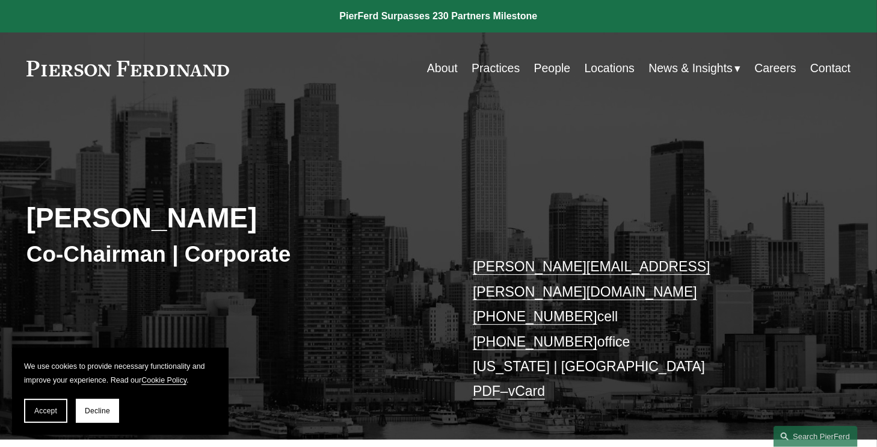
click at [440, 67] on link "About" at bounding box center [442, 68] width 31 height 23
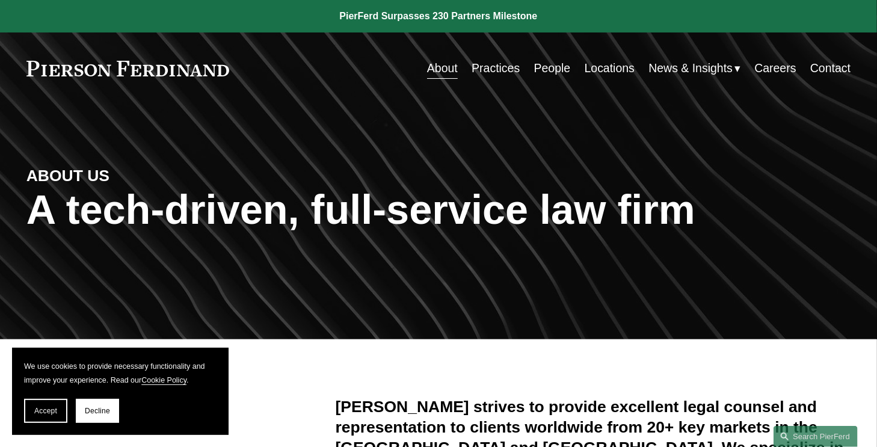
click at [551, 70] on link "People" at bounding box center [552, 68] width 37 height 23
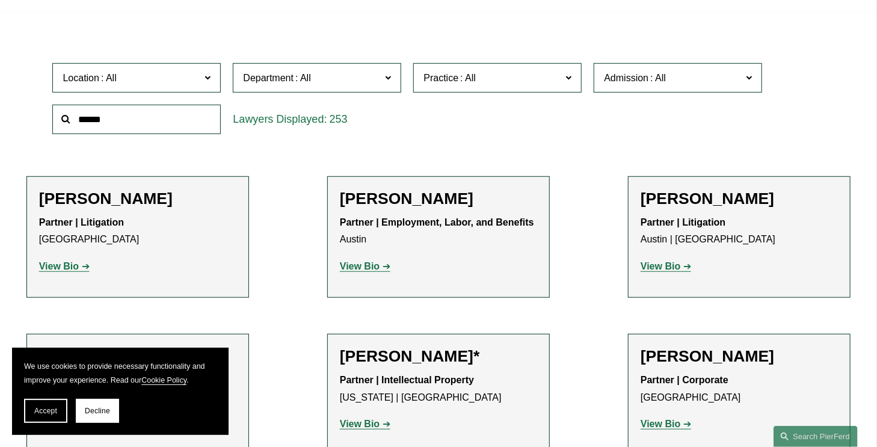
scroll to position [304, 0]
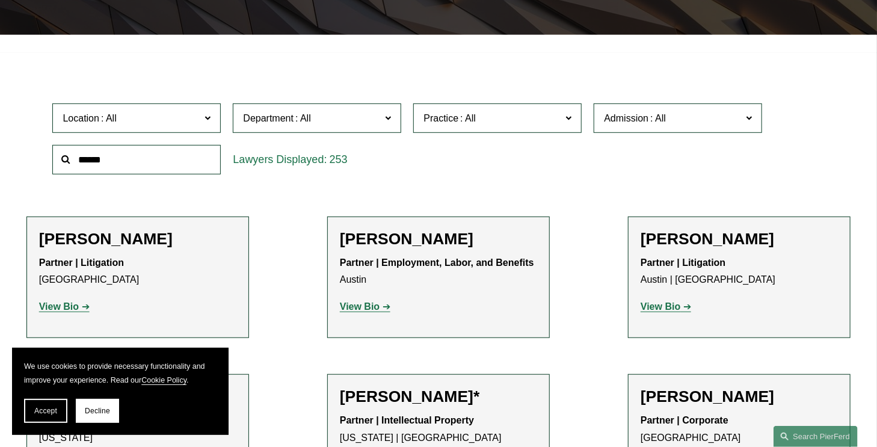
click at [158, 165] on input "text" at bounding box center [136, 159] width 168 height 29
type input "*******"
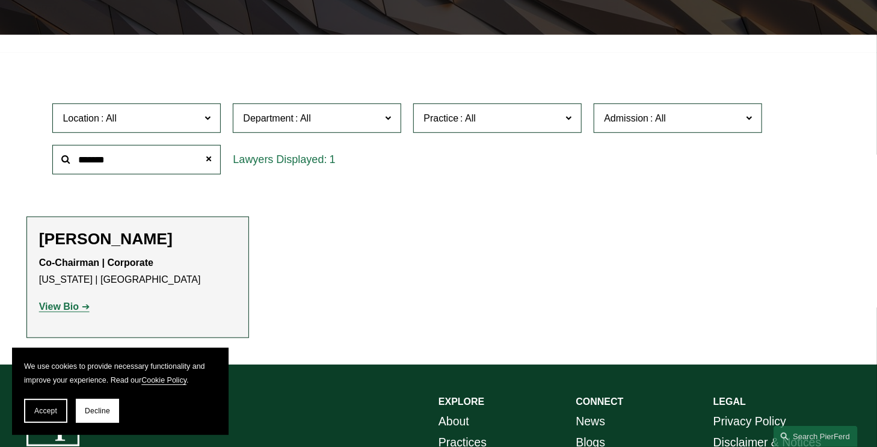
click at [51, 308] on strong "View Bio" at bounding box center [59, 306] width 40 height 10
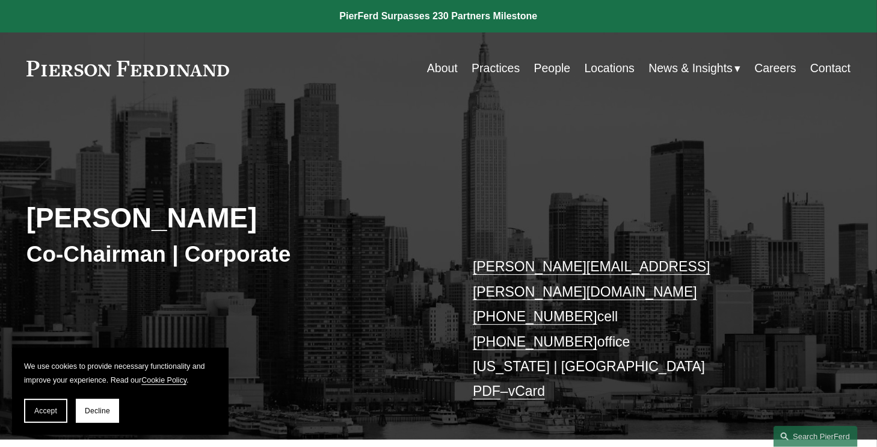
click at [286, 332] on div "Michael Pierson Co-Chairman | Corporate michael.pierson@pierferd.com +1.202.445…" at bounding box center [438, 285] width 877 height 309
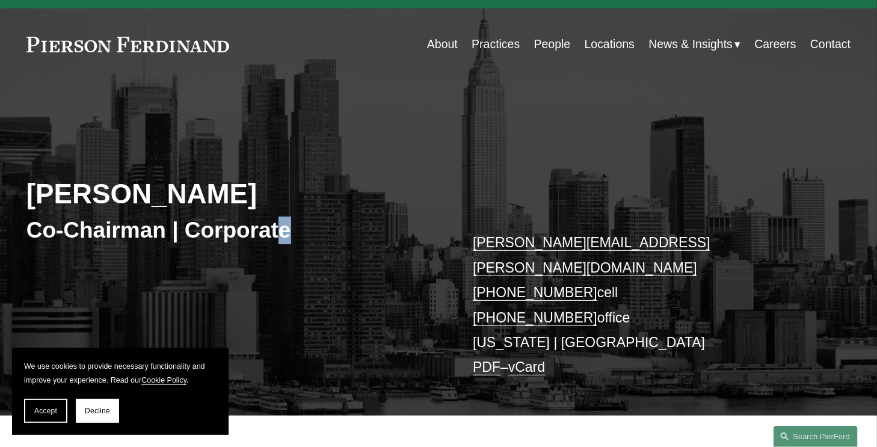
scroll to position [40, 0]
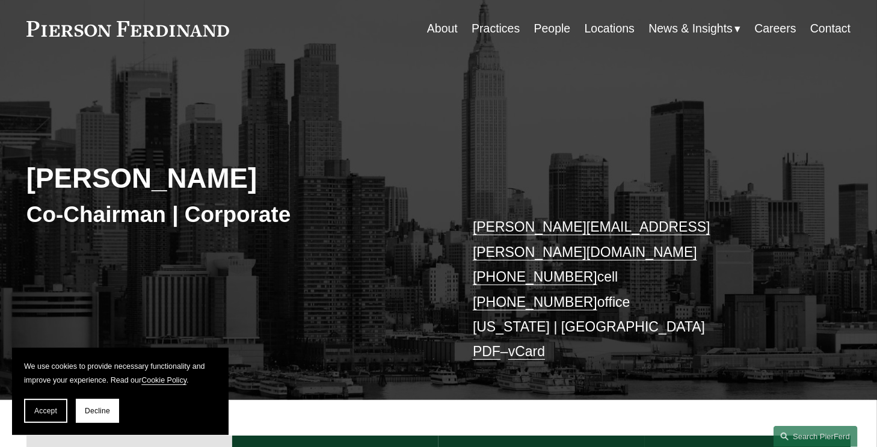
click at [876, 446] on div "About Credentials Experience News & Insights" at bounding box center [438, 435] width 877 height 71
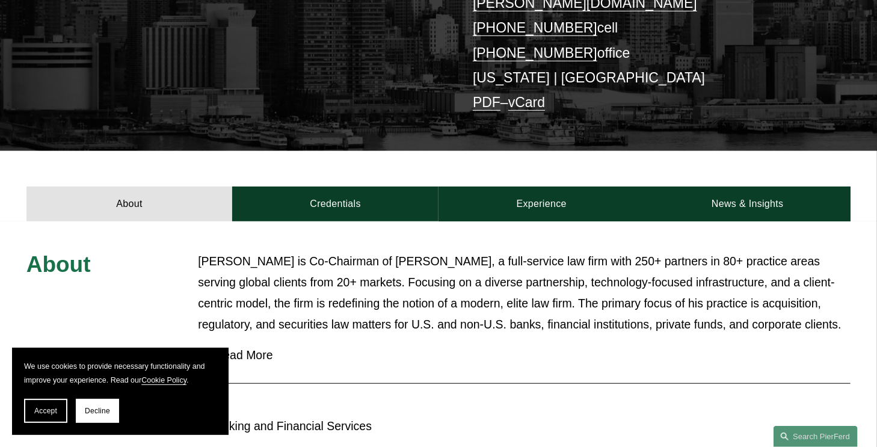
scroll to position [369, 0]
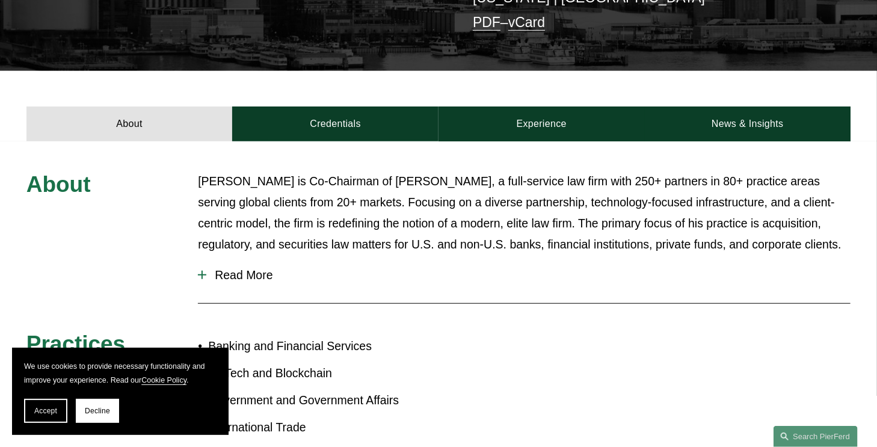
click at [202, 271] on div at bounding box center [202, 275] width 1 height 8
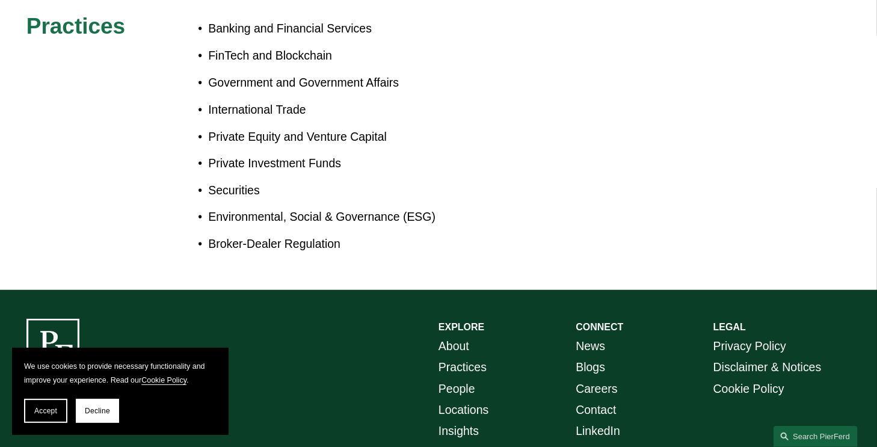
scroll to position [934, 0]
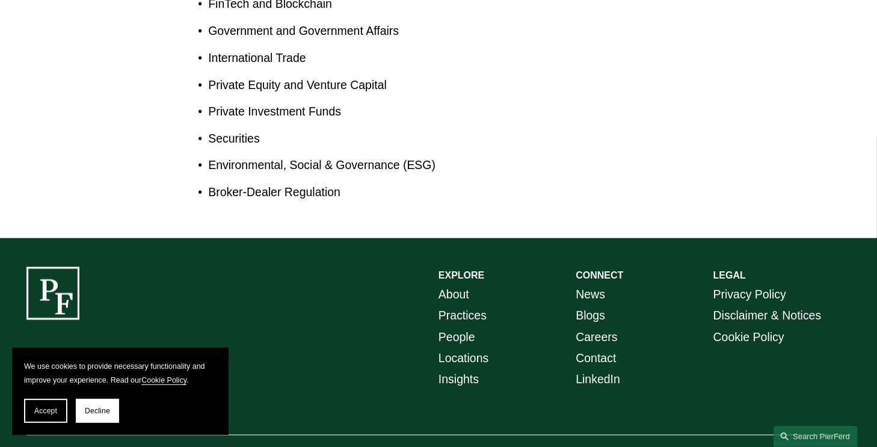
click at [448, 348] on link "Locations" at bounding box center [464, 358] width 50 height 21
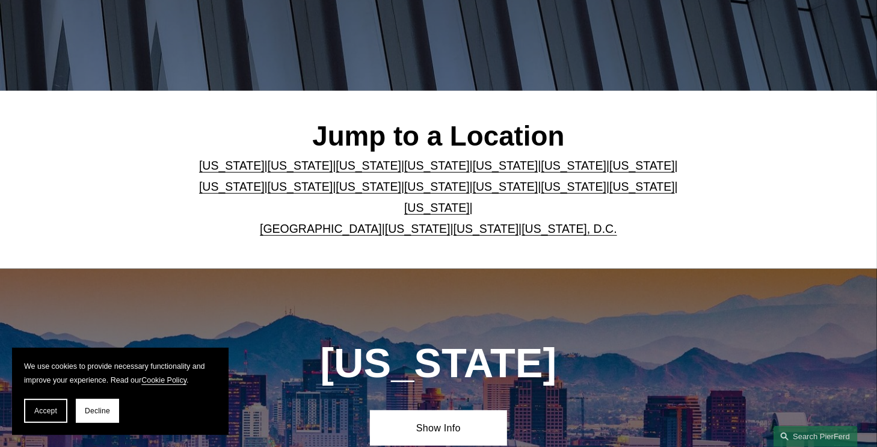
scroll to position [289, 0]
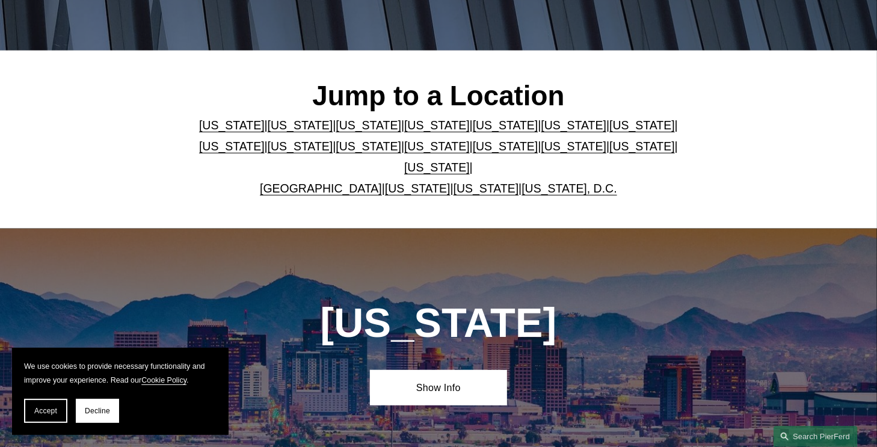
click at [611, 126] on link "[US_STATE]" at bounding box center [642, 125] width 66 height 13
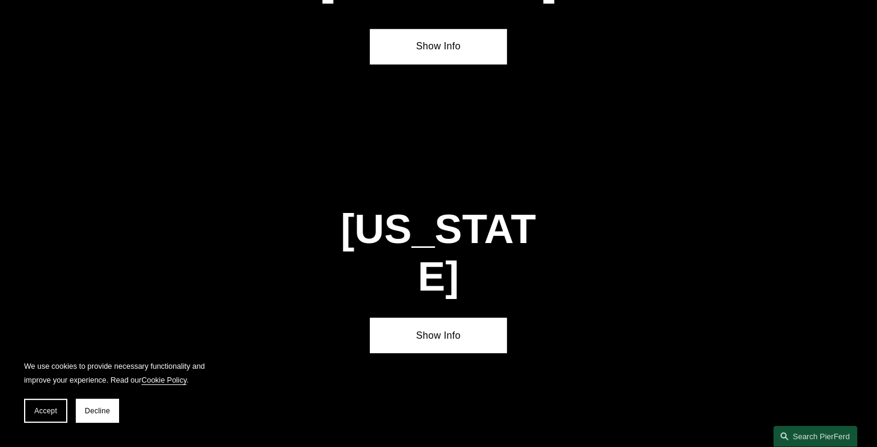
scroll to position [2026, 0]
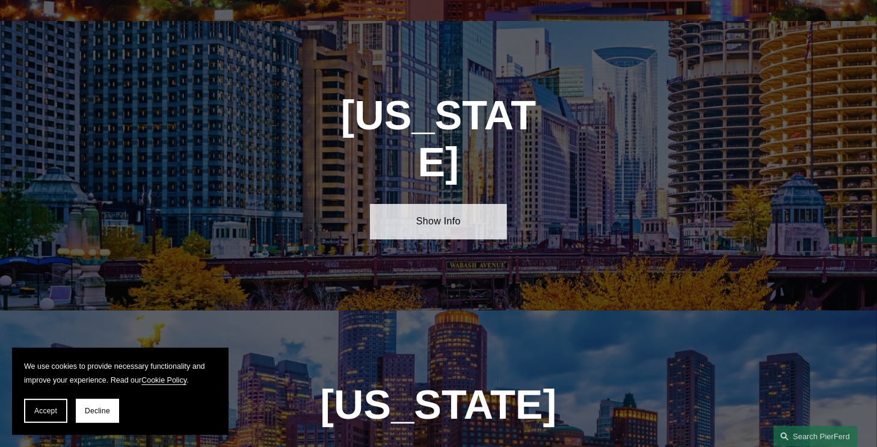
click at [412, 204] on link "Show Info" at bounding box center [438, 221] width 137 height 35
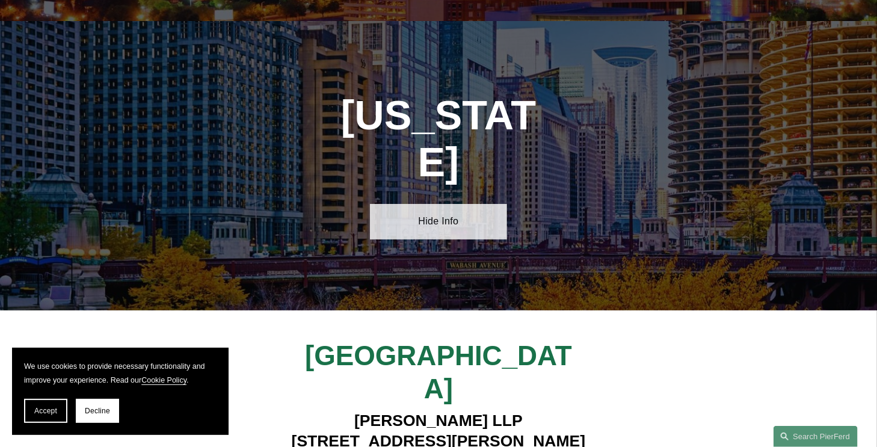
click at [435, 204] on link "Hide Info" at bounding box center [438, 221] width 137 height 35
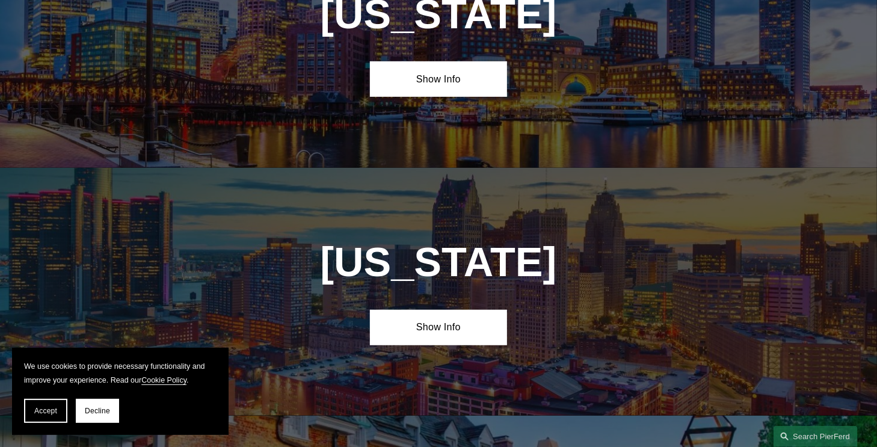
scroll to position [2807, 0]
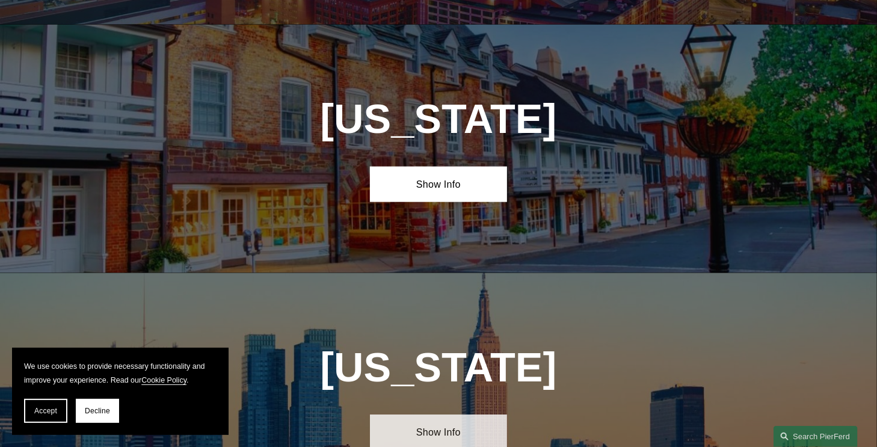
click at [433, 415] on link "Show Info" at bounding box center [438, 432] width 137 height 35
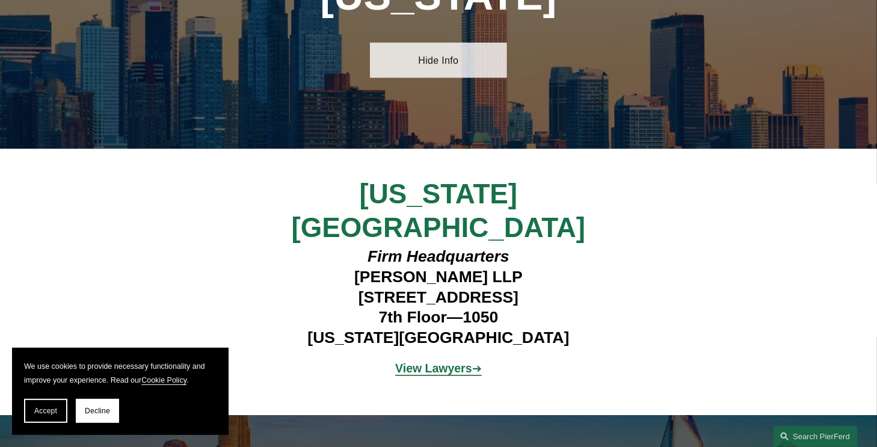
scroll to position [3198, 0]
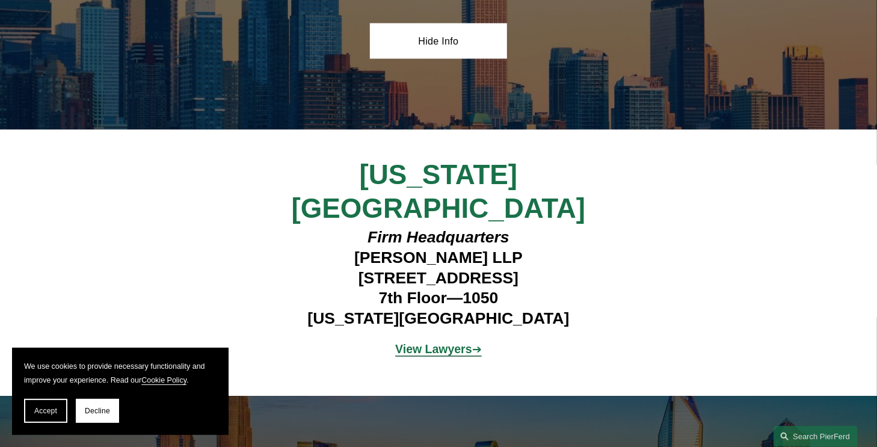
click at [449, 343] on strong "View Lawyers" at bounding box center [433, 349] width 76 height 13
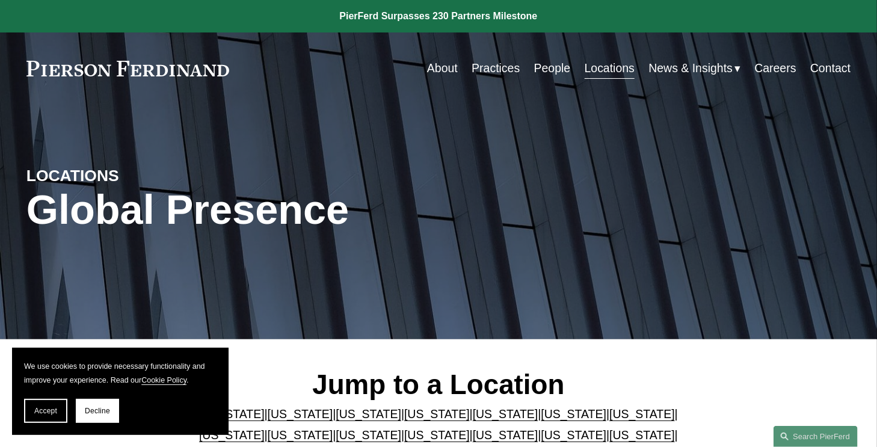
scroll to position [390, 0]
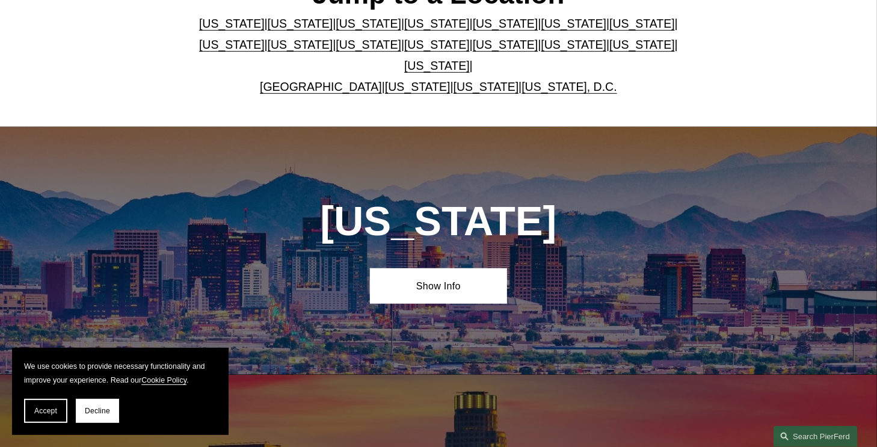
click at [297, 89] on link "United Kingdom" at bounding box center [321, 86] width 122 height 13
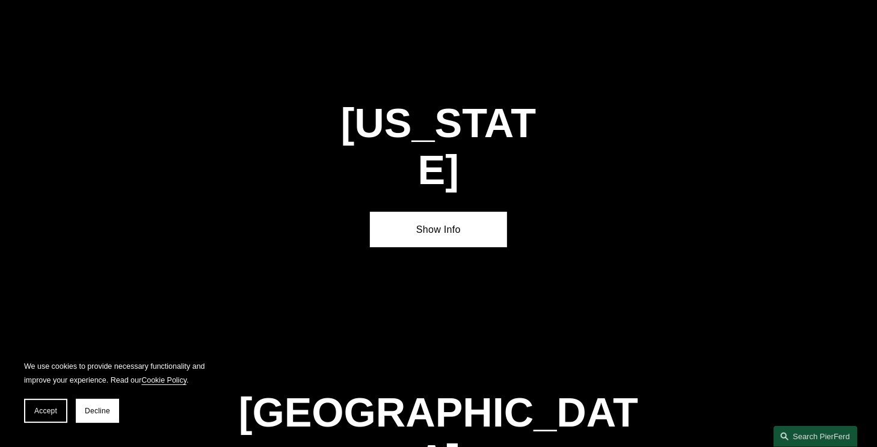
scroll to position [4520, 0]
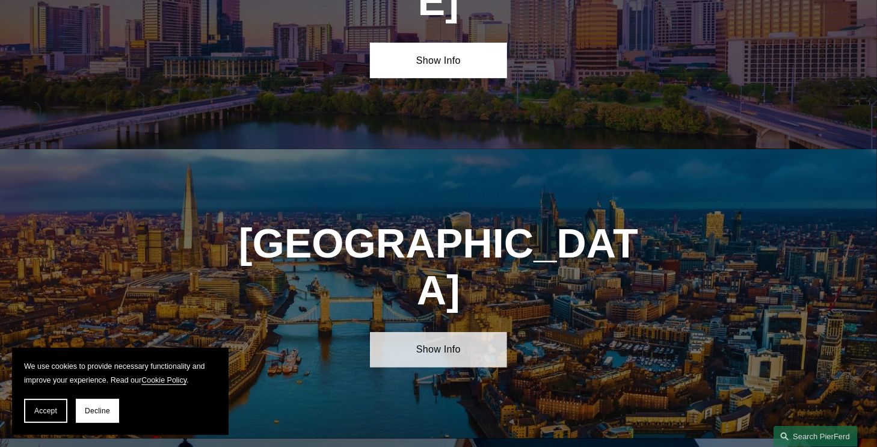
click at [433, 332] on link "Show Info" at bounding box center [438, 349] width 137 height 35
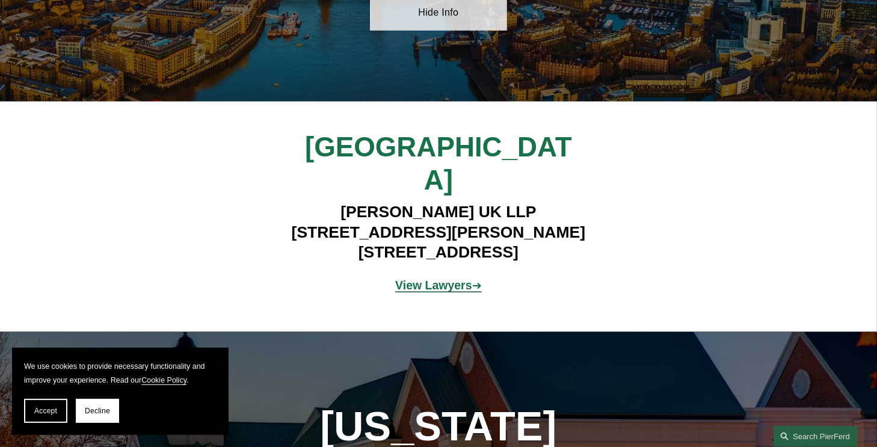
scroll to position [4911, 0]
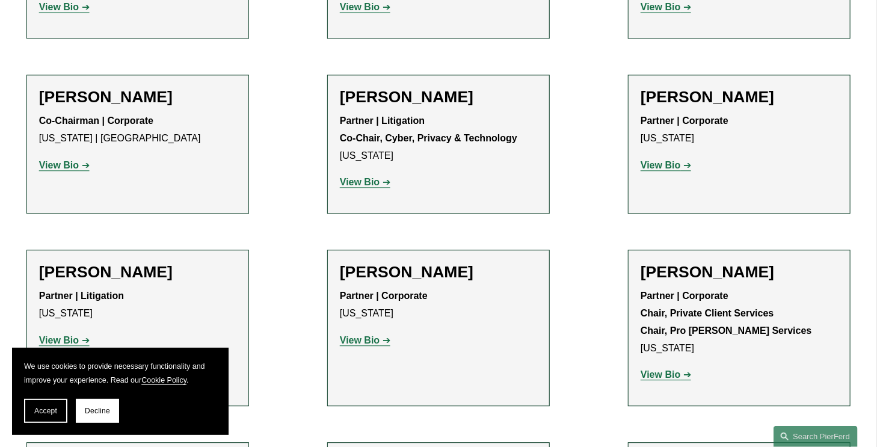
scroll to position [3517, 0]
